Goal: Task Accomplishment & Management: Manage account settings

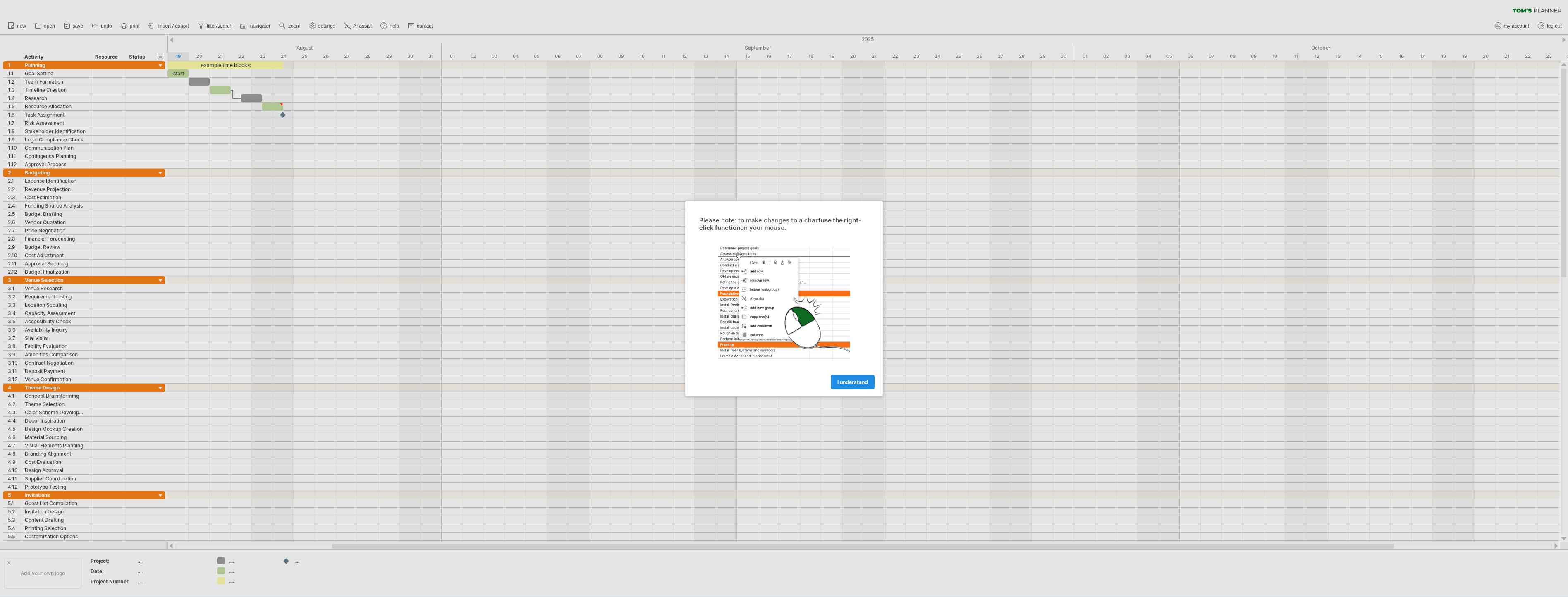
click at [857, 384] on span "I understand" at bounding box center [853, 382] width 30 height 6
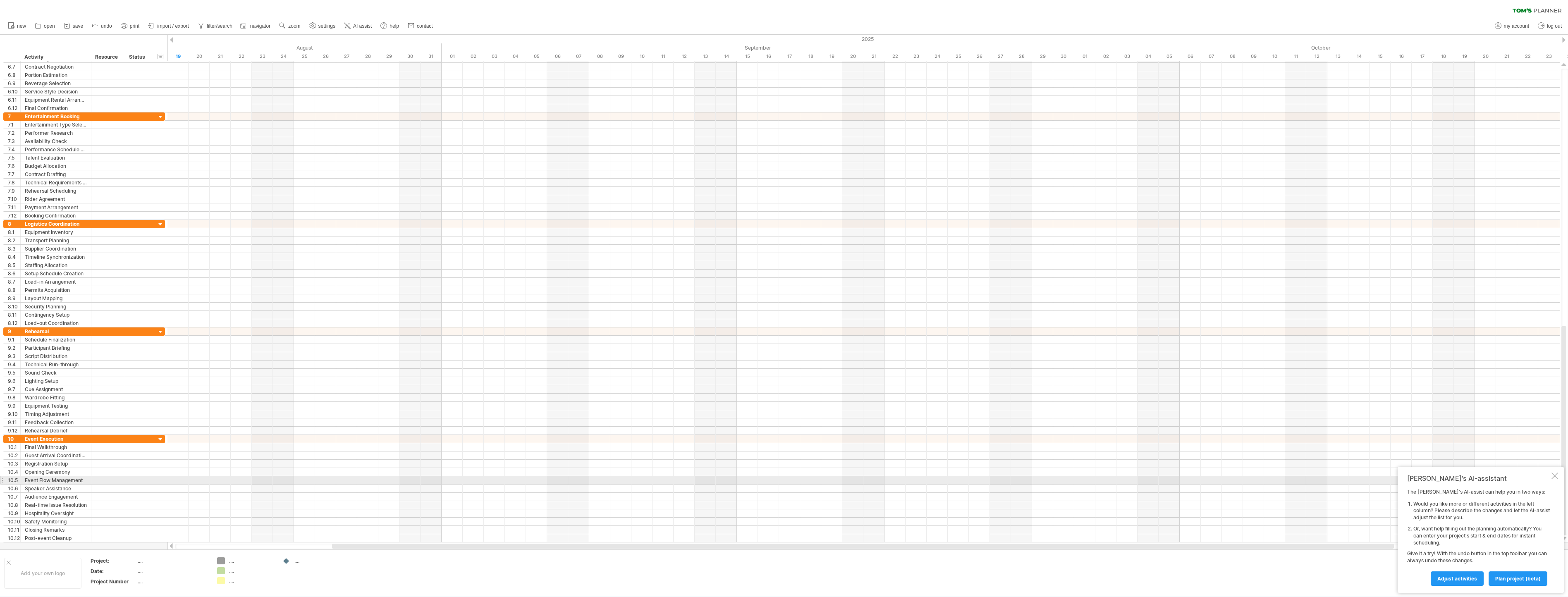
click at [1557, 478] on div at bounding box center [1555, 475] width 7 height 7
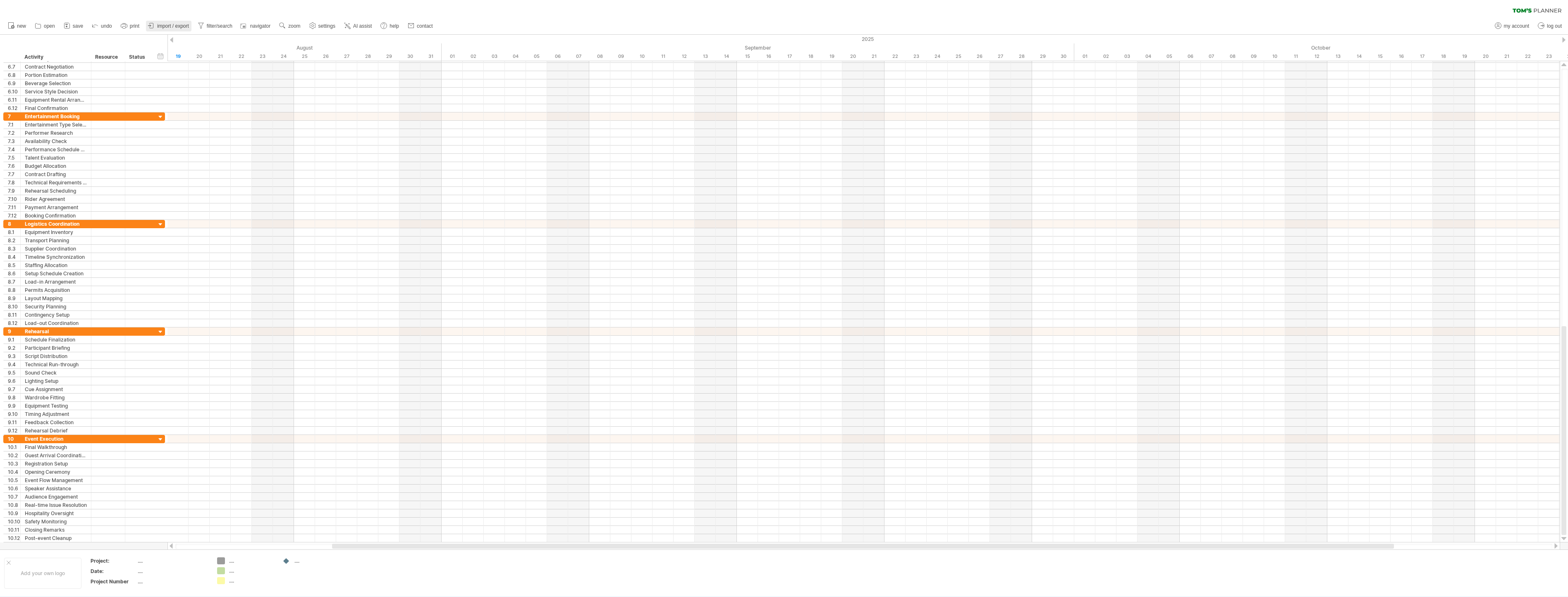
click at [174, 28] on span "import / export" at bounding box center [173, 26] width 32 height 6
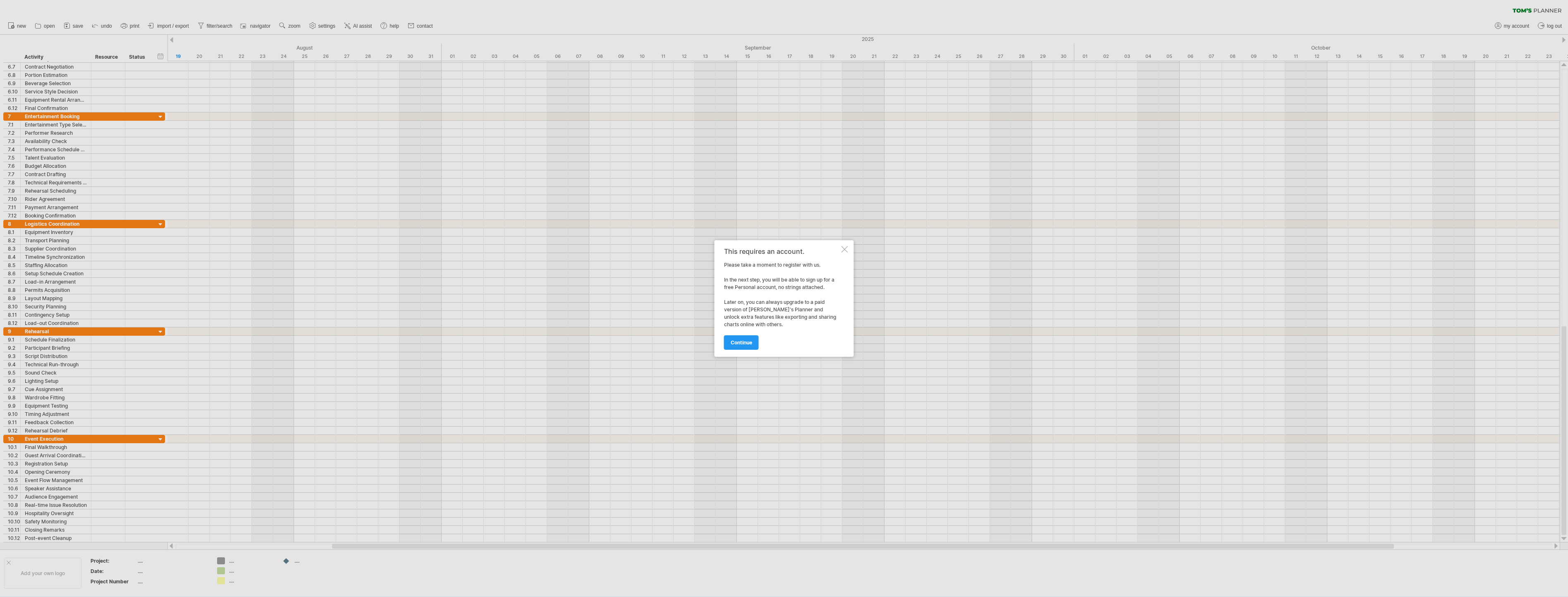
click at [844, 249] on div at bounding box center [844, 249] width 7 height 7
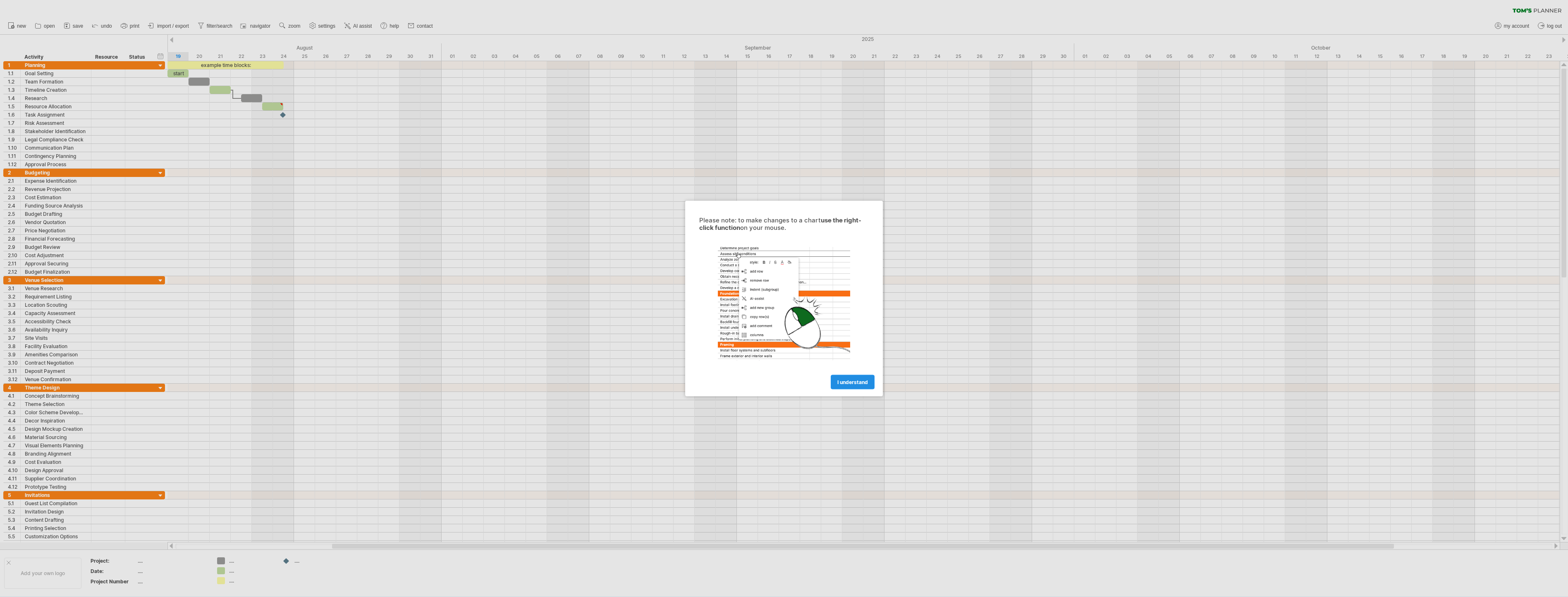
click at [844, 385] on span "I understand" at bounding box center [853, 382] width 30 height 6
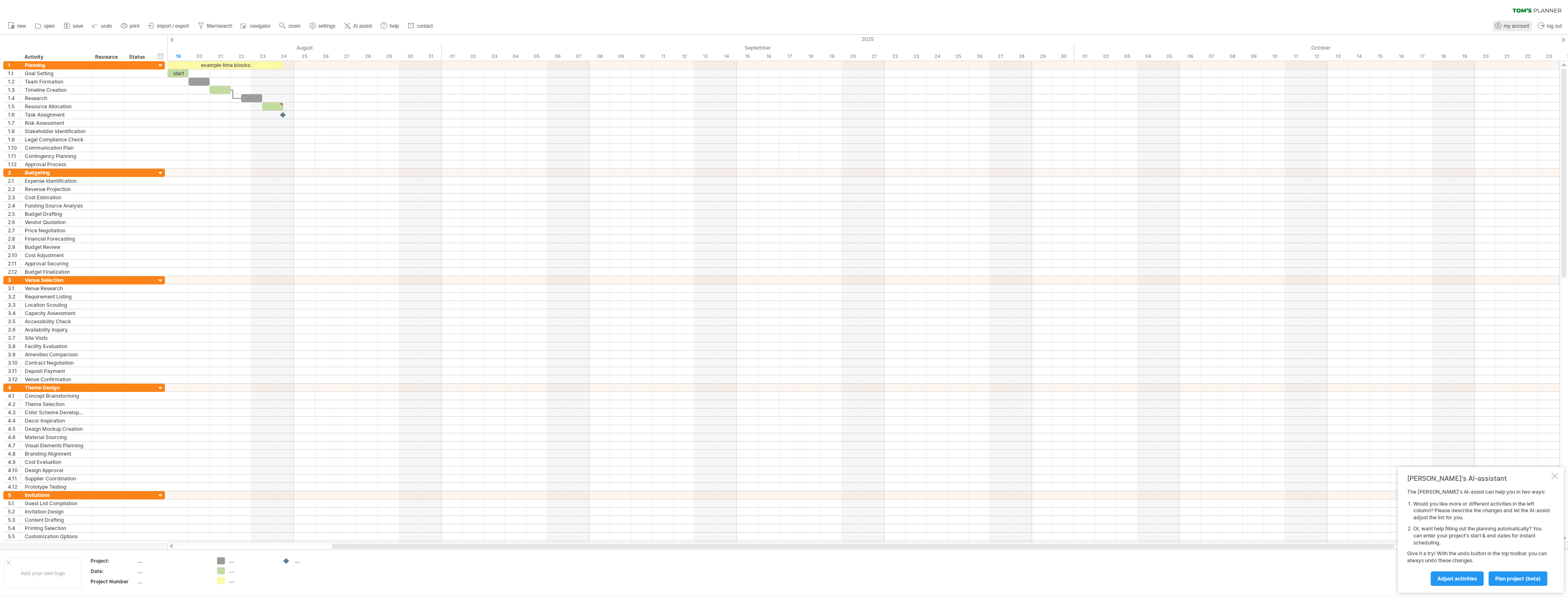
click at [1509, 24] on span "my account" at bounding box center [1516, 26] width 25 height 6
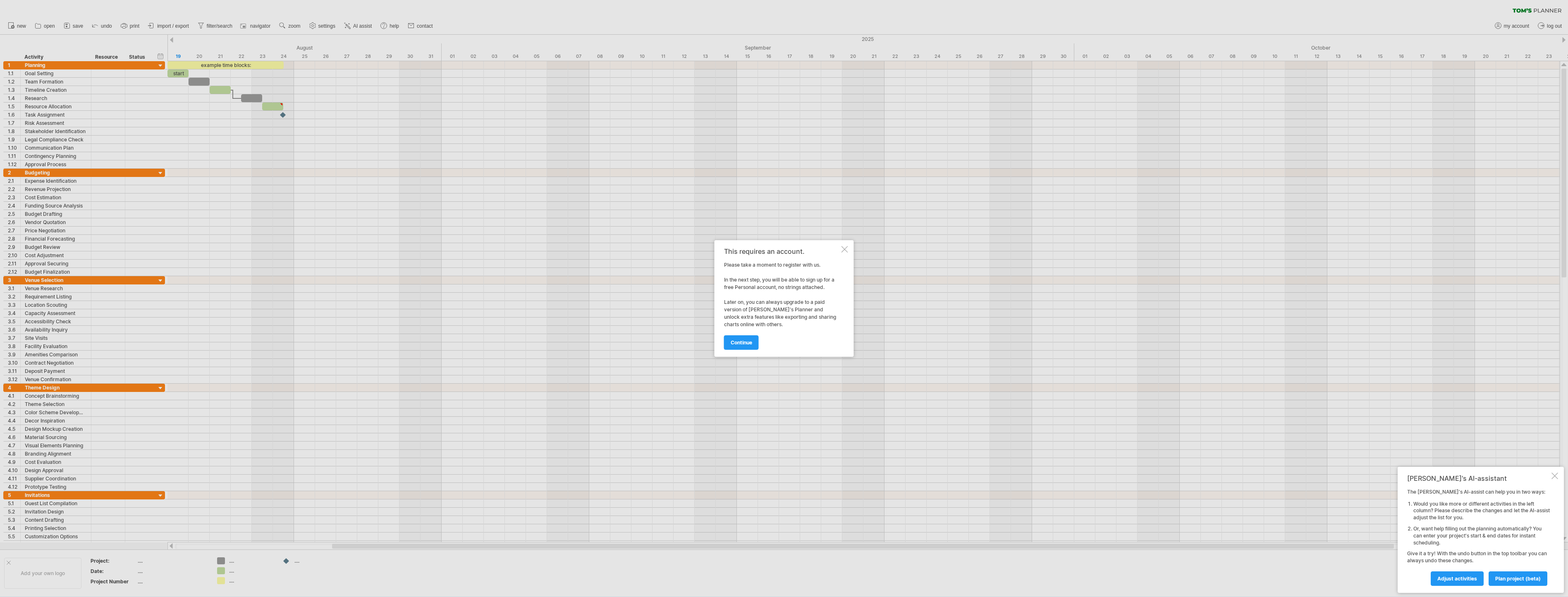
click at [723, 347] on div "This requires an account. Please take a moment to register with us. In the next…" at bounding box center [784, 299] width 139 height 117
click at [733, 345] on span "continue" at bounding box center [741, 343] width 21 height 6
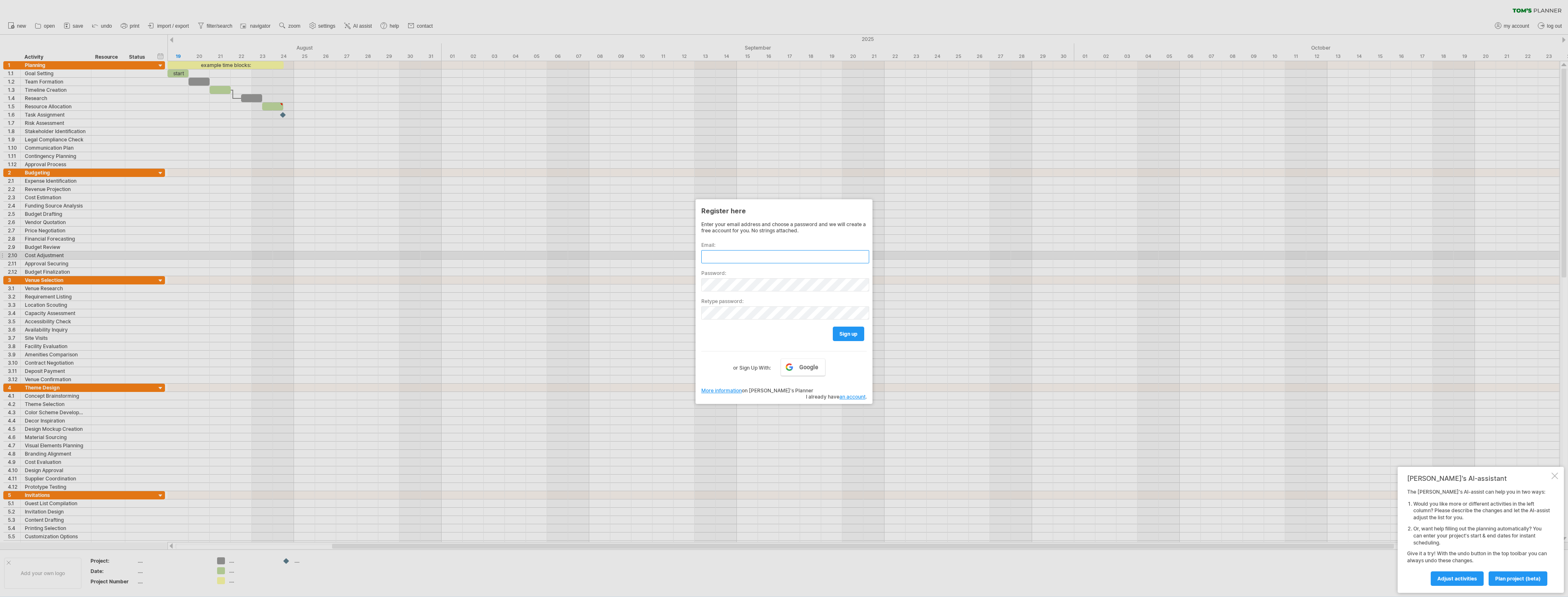
click at [733, 254] on input "text" at bounding box center [785, 257] width 168 height 13
type input "**********"
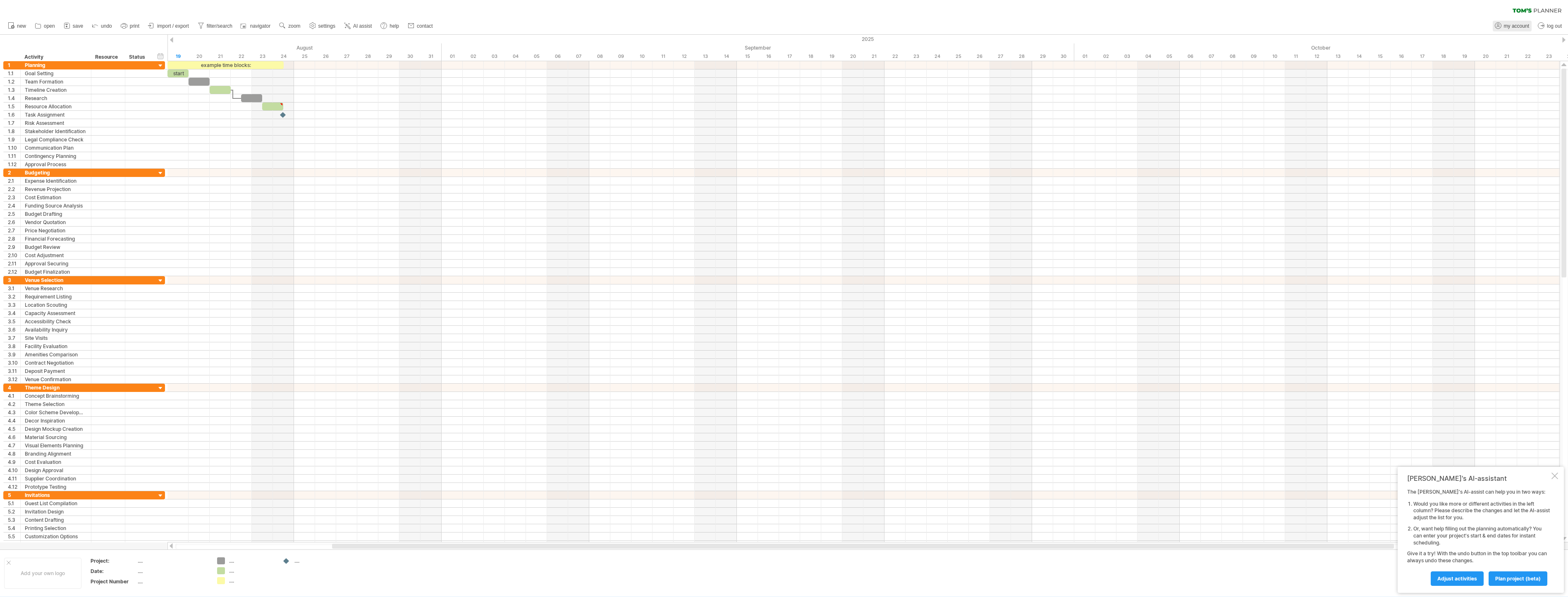
click at [1520, 26] on span "my account" at bounding box center [1516, 26] width 25 height 6
type input "**********"
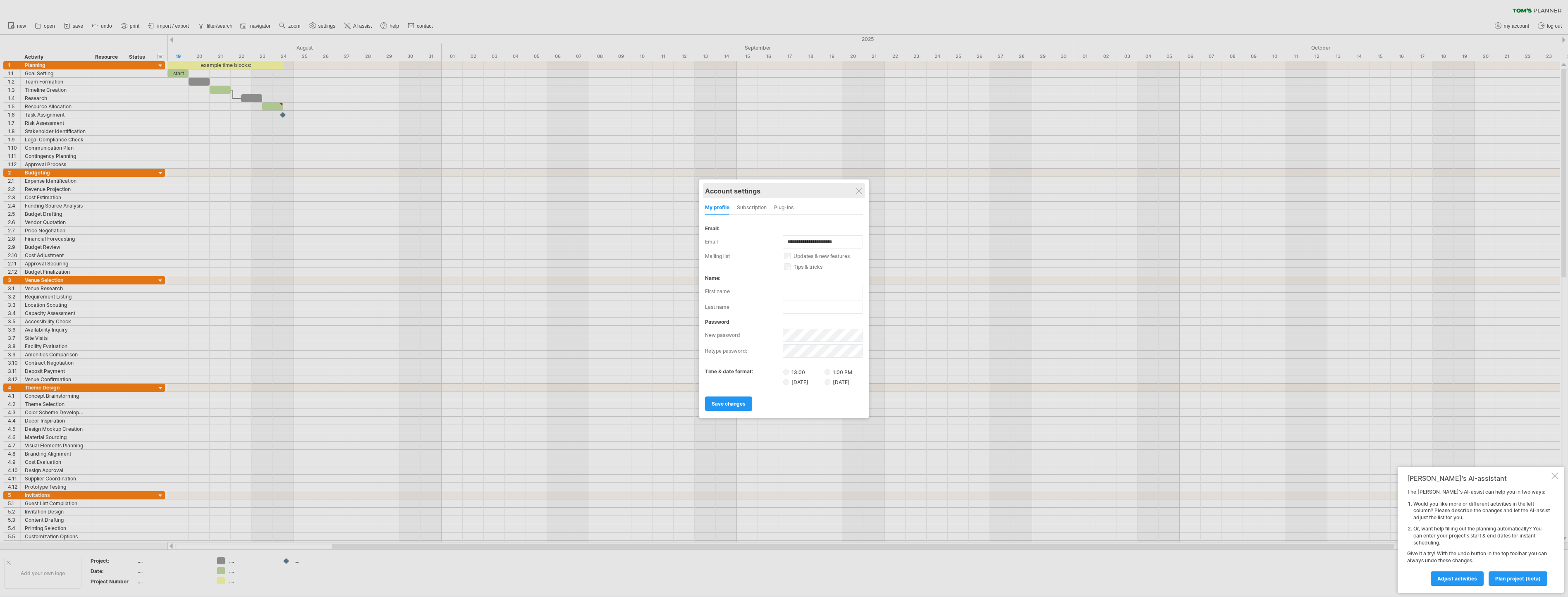
click at [855, 192] on div "Account settings" at bounding box center [784, 190] width 158 height 15
click at [858, 191] on div at bounding box center [859, 190] width 7 height 7
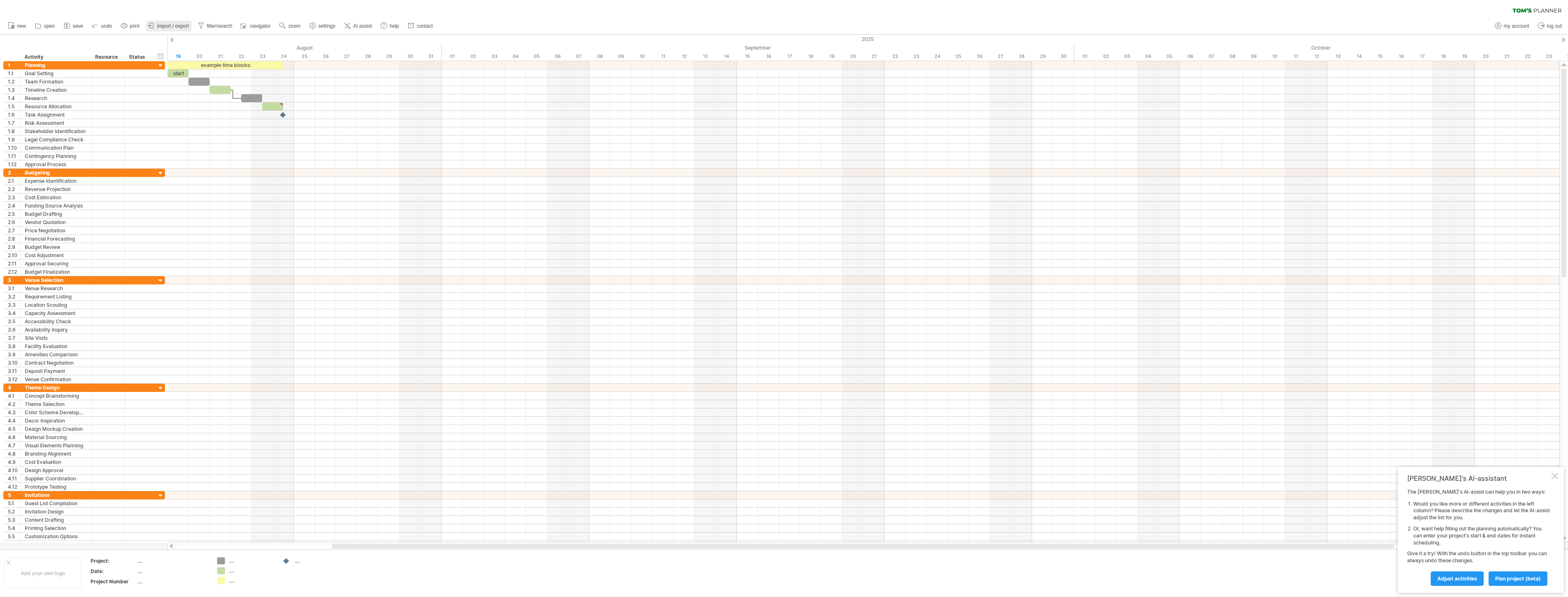
click at [174, 27] on span "import / export" at bounding box center [173, 26] width 32 height 6
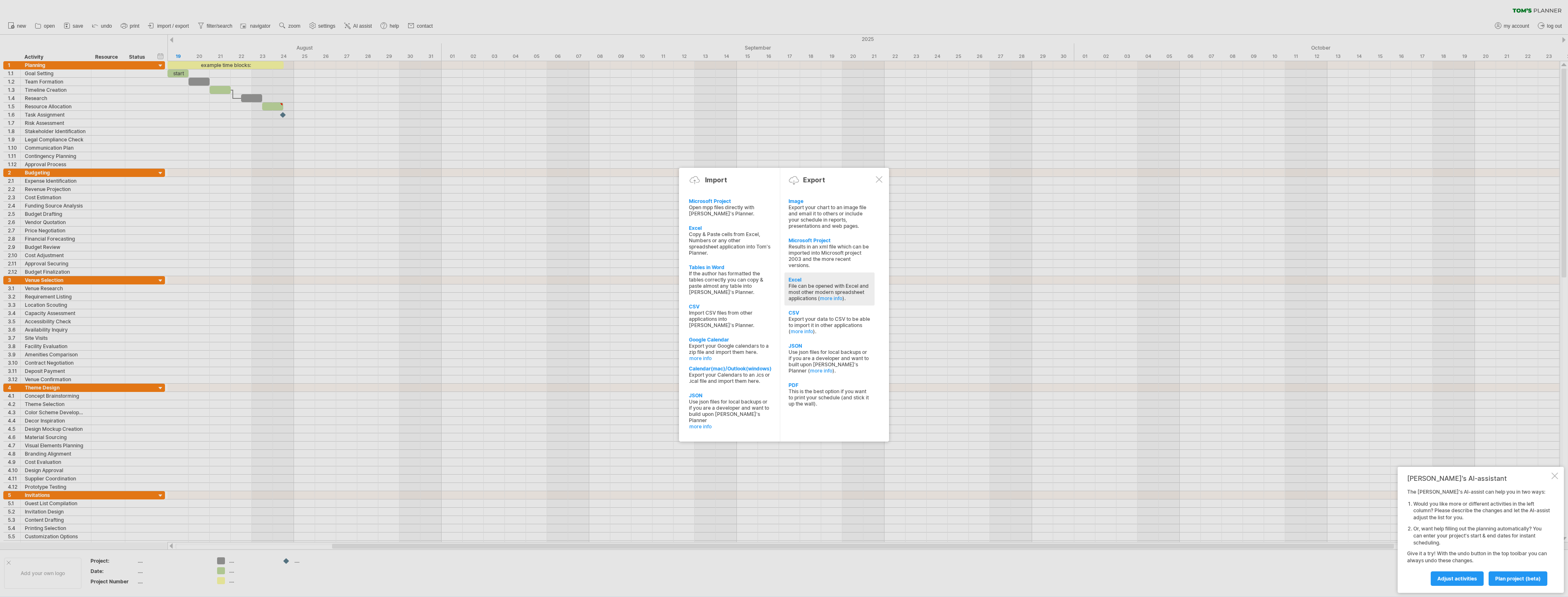
click at [824, 283] on div "File can be opened with Excel and most other modern spreadsheet applications ( …" at bounding box center [829, 292] width 82 height 19
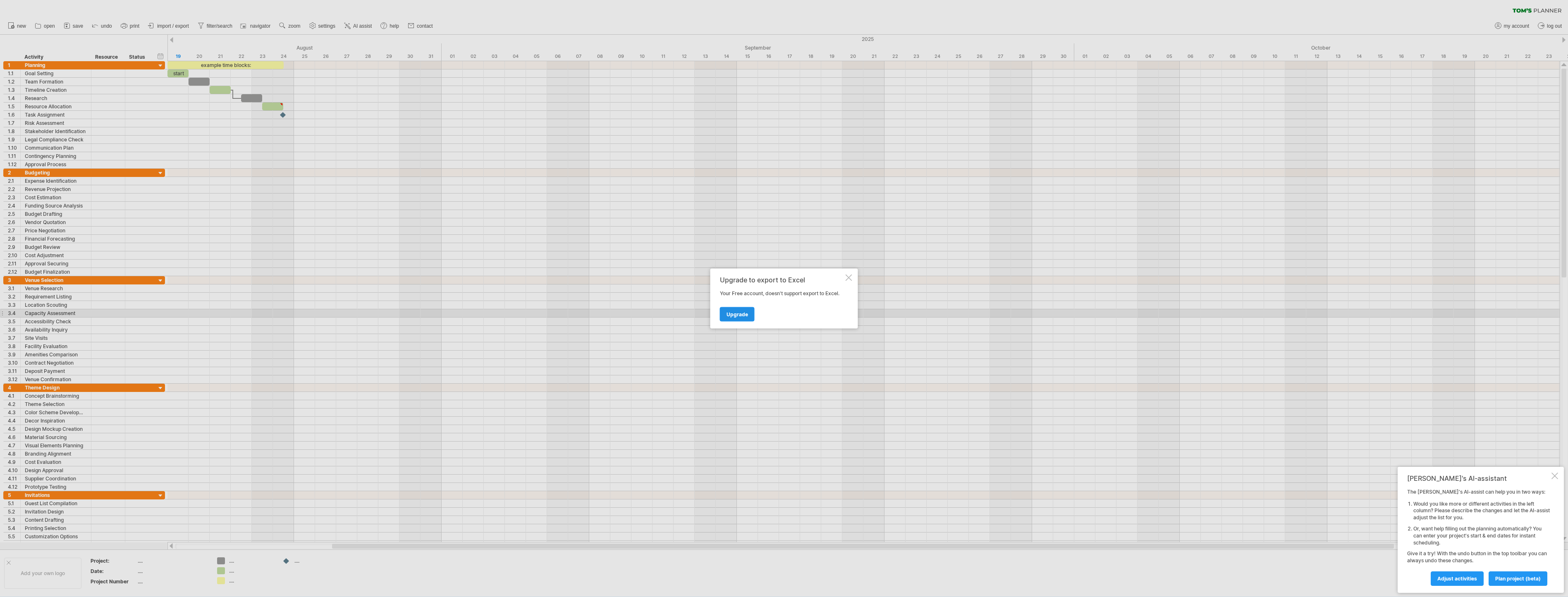
click at [744, 315] on span "Upgrade" at bounding box center [737, 315] width 21 height 6
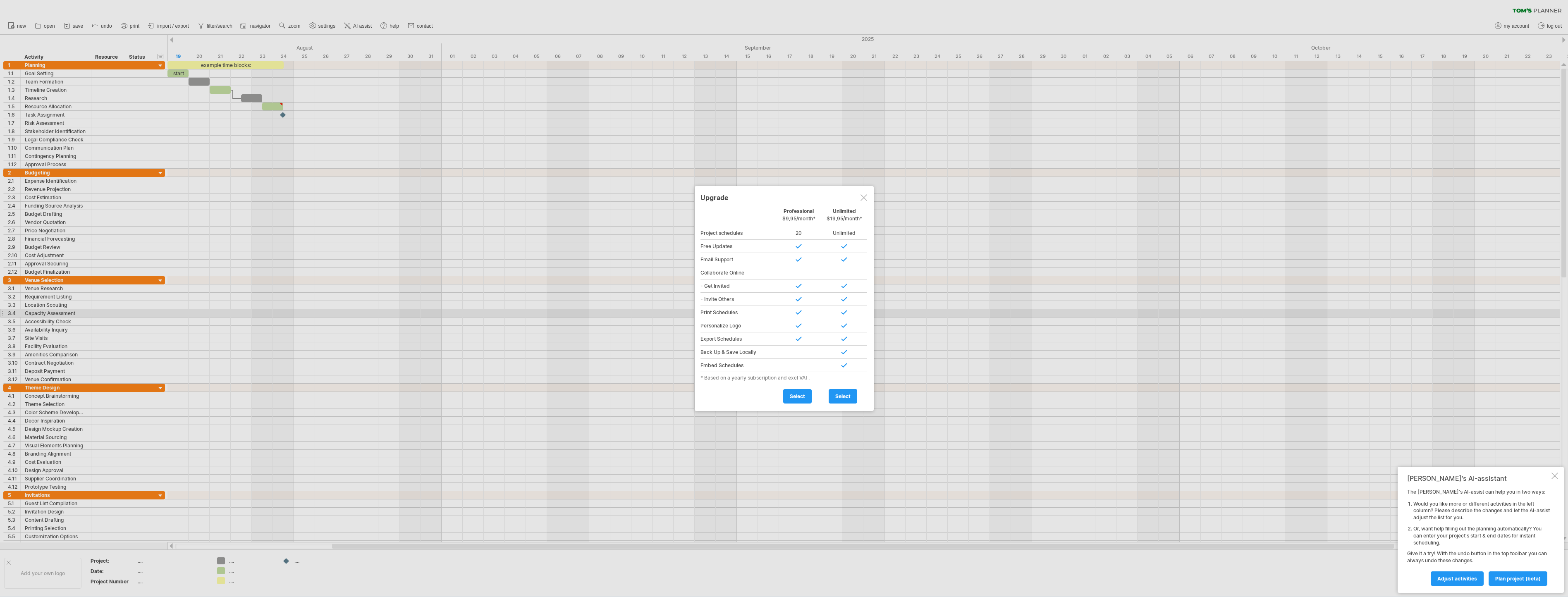
click at [861, 197] on div at bounding box center [864, 197] width 7 height 7
